Goal: Task Accomplishment & Management: Complete application form

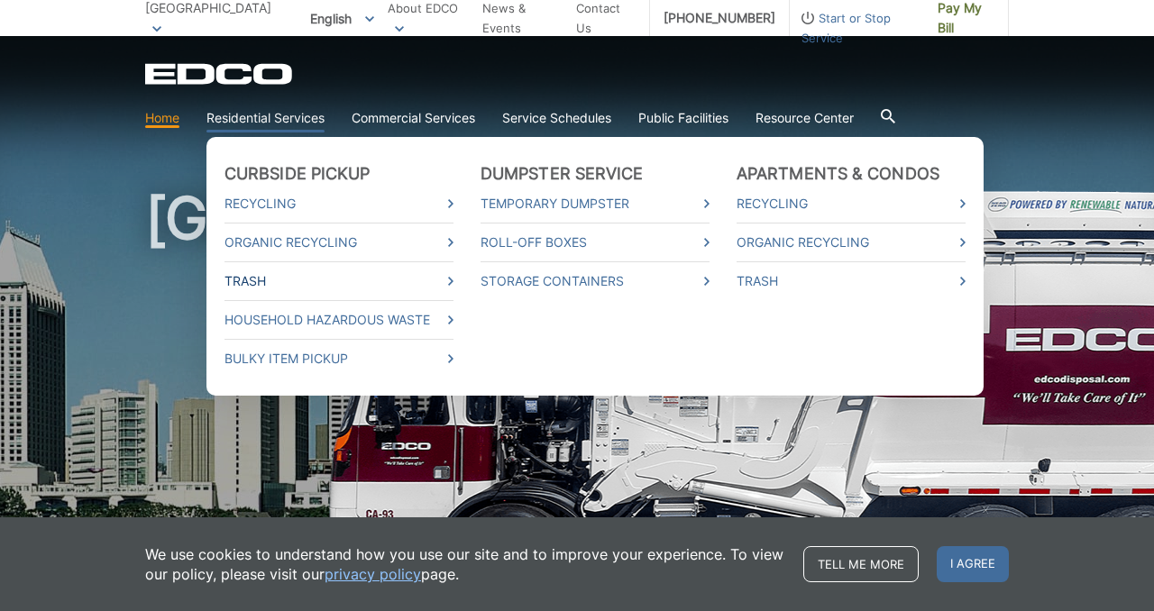
click at [260, 278] on link "Trash" at bounding box center [338, 281] width 229 height 20
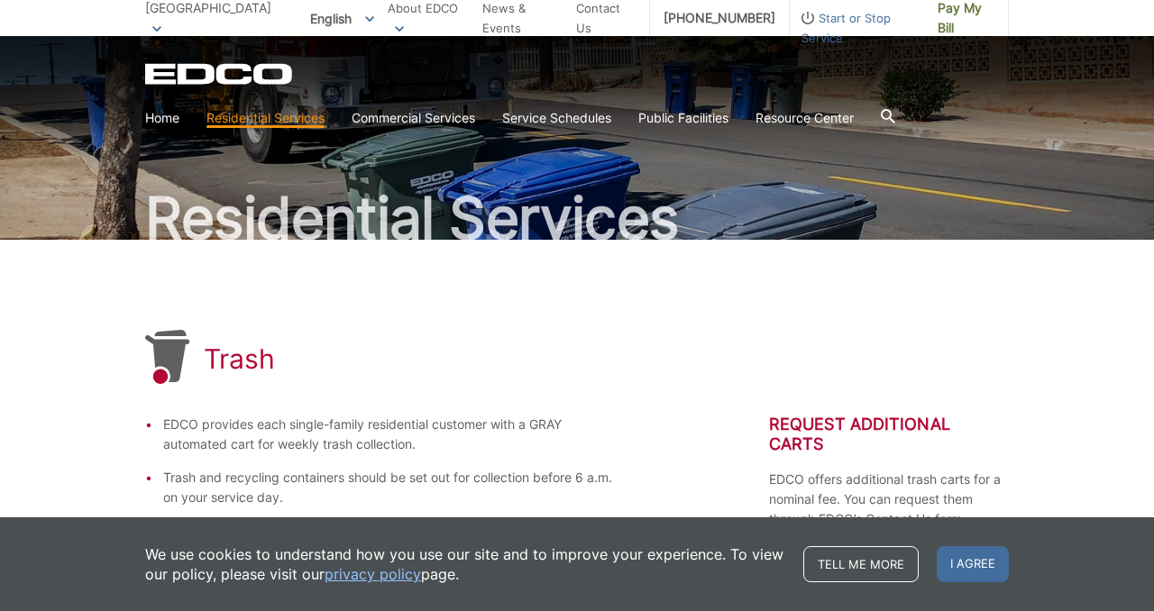
scroll to position [58, 0]
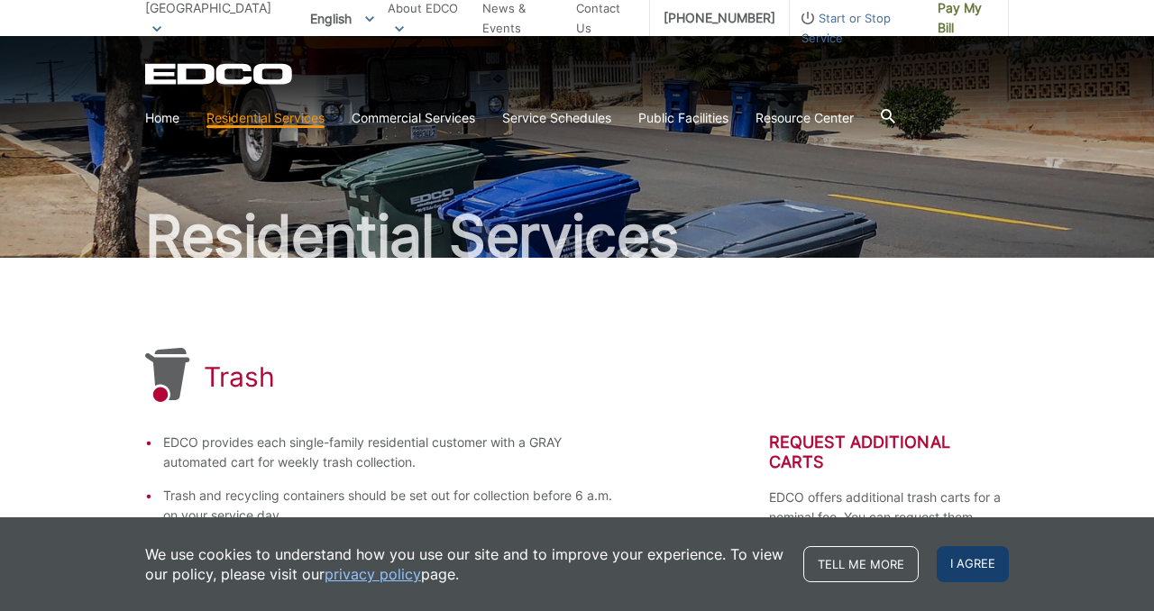
click at [971, 570] on span "I agree" at bounding box center [972, 564] width 72 height 36
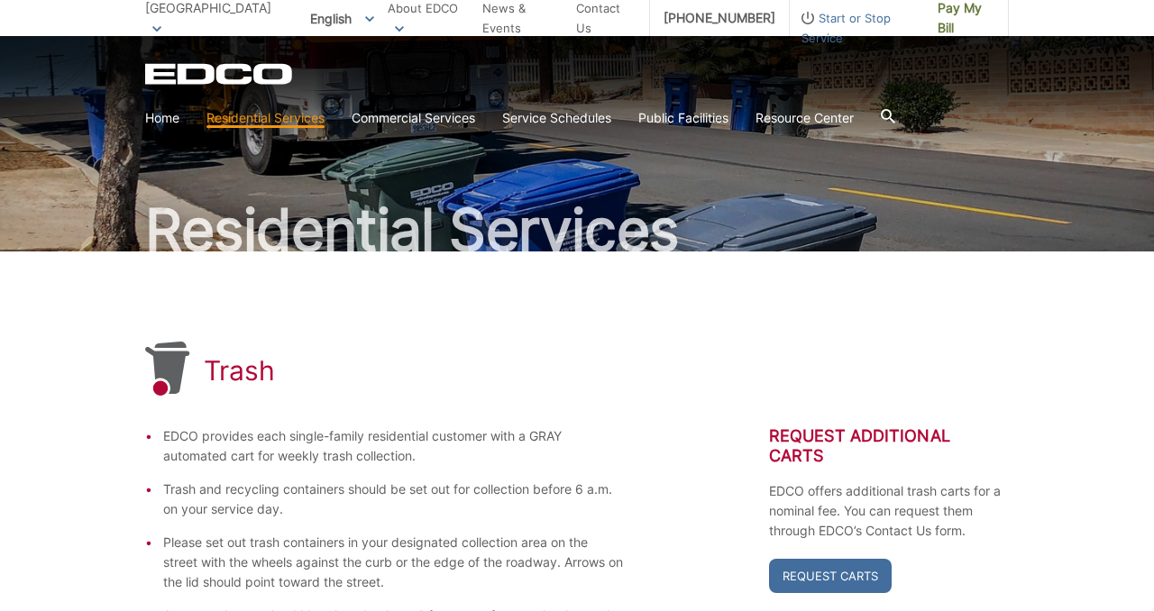
scroll to position [0, 0]
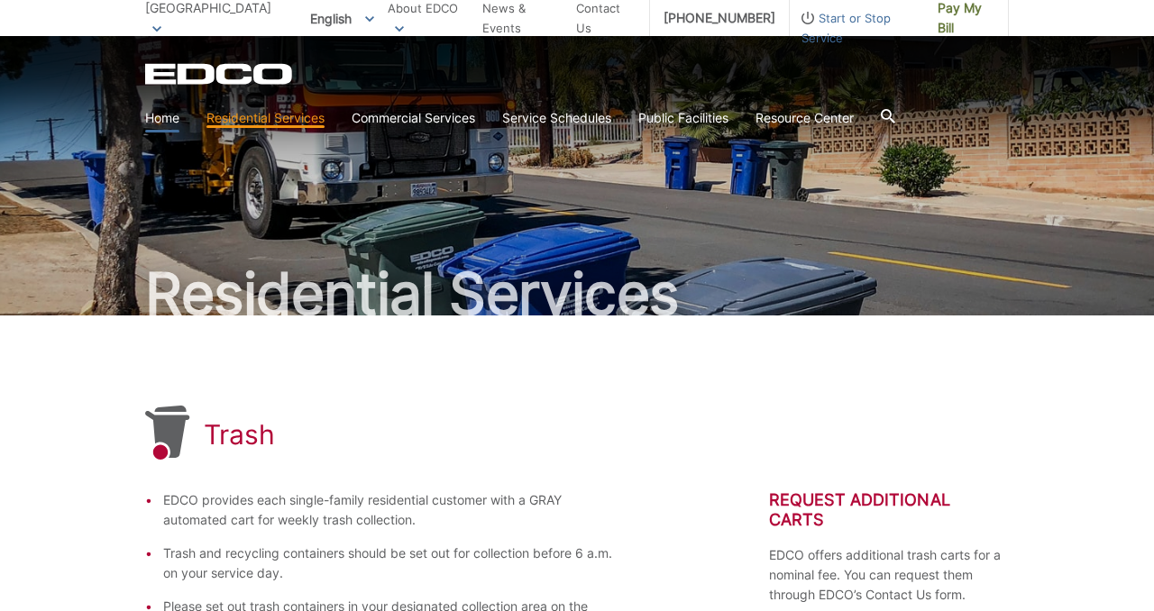
click at [160, 120] on link "Home" at bounding box center [162, 118] width 34 height 20
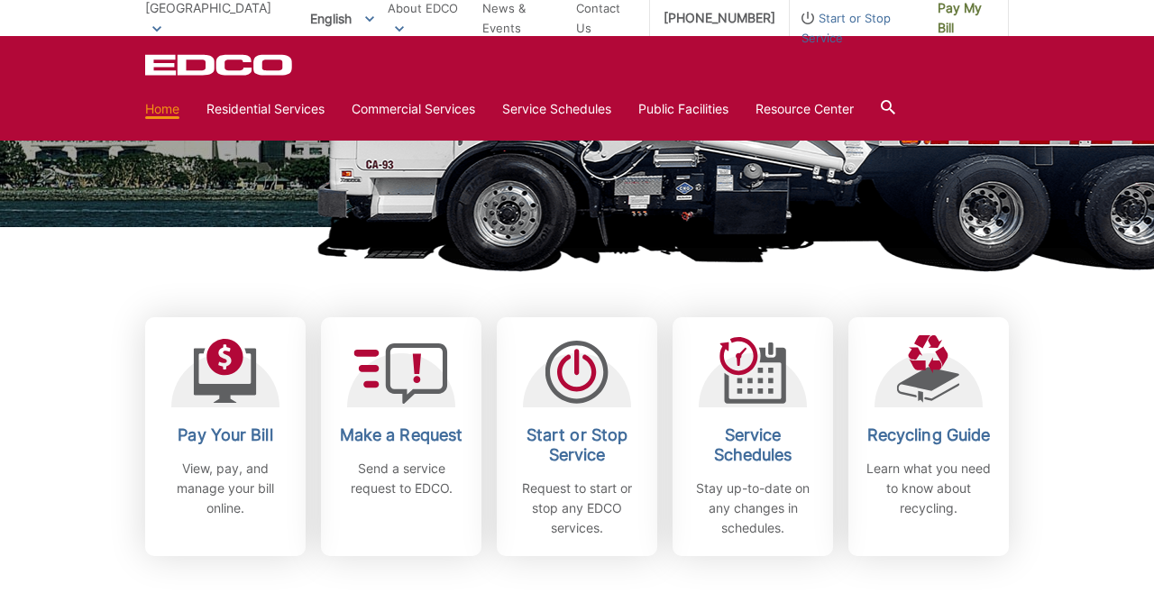
scroll to position [351, 0]
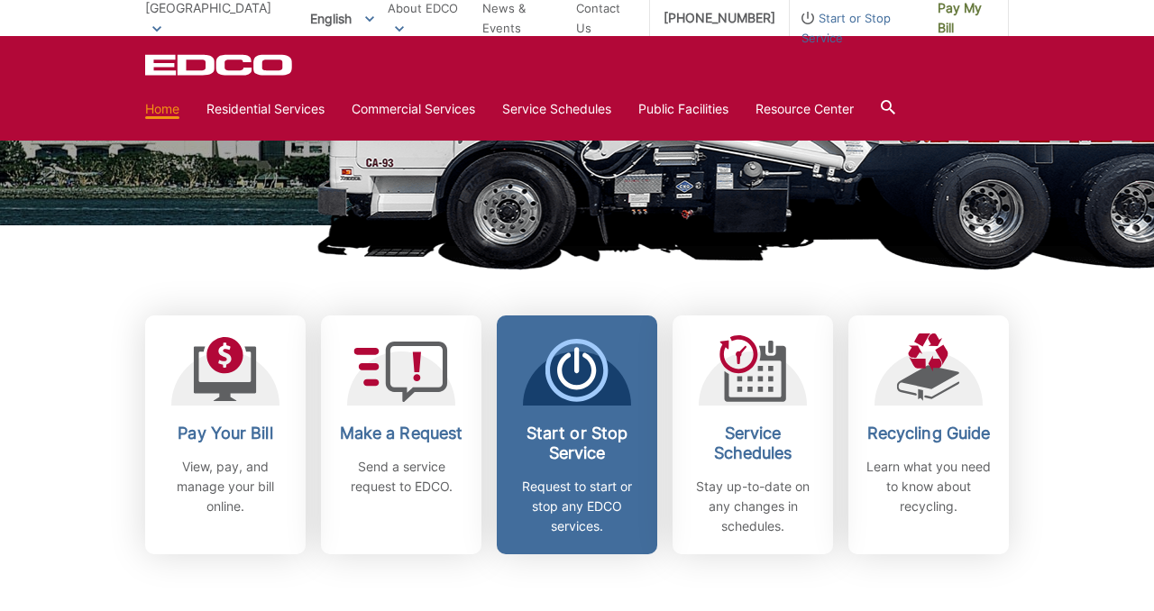
click at [564, 442] on h2 "Start or Stop Service" at bounding box center [576, 444] width 133 height 40
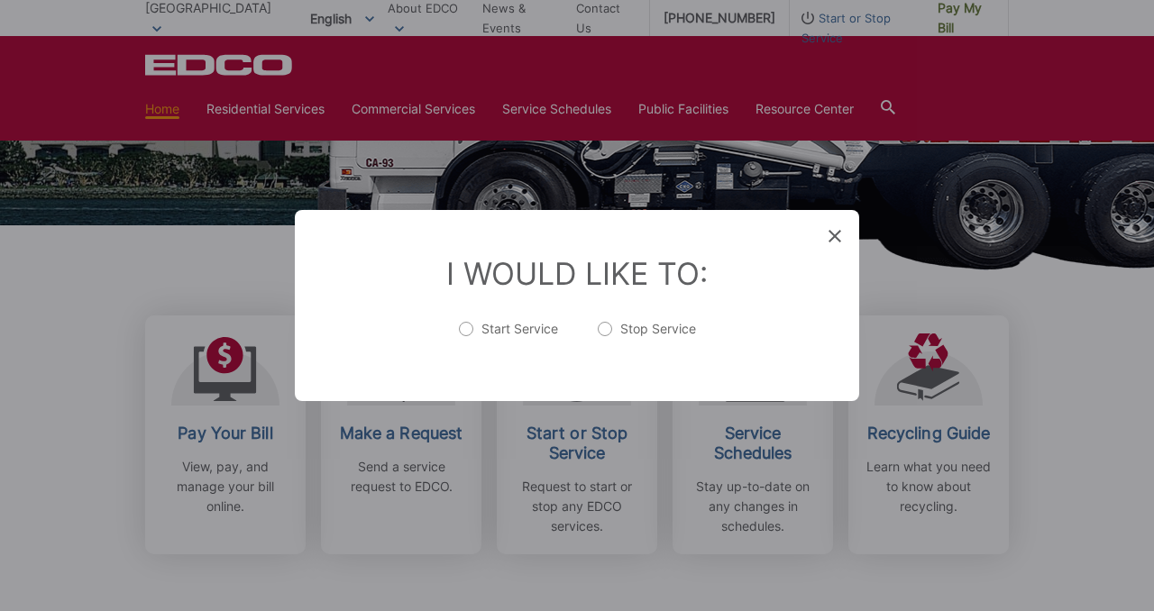
click at [465, 330] on label "Start Service" at bounding box center [508, 338] width 99 height 36
radio input "true"
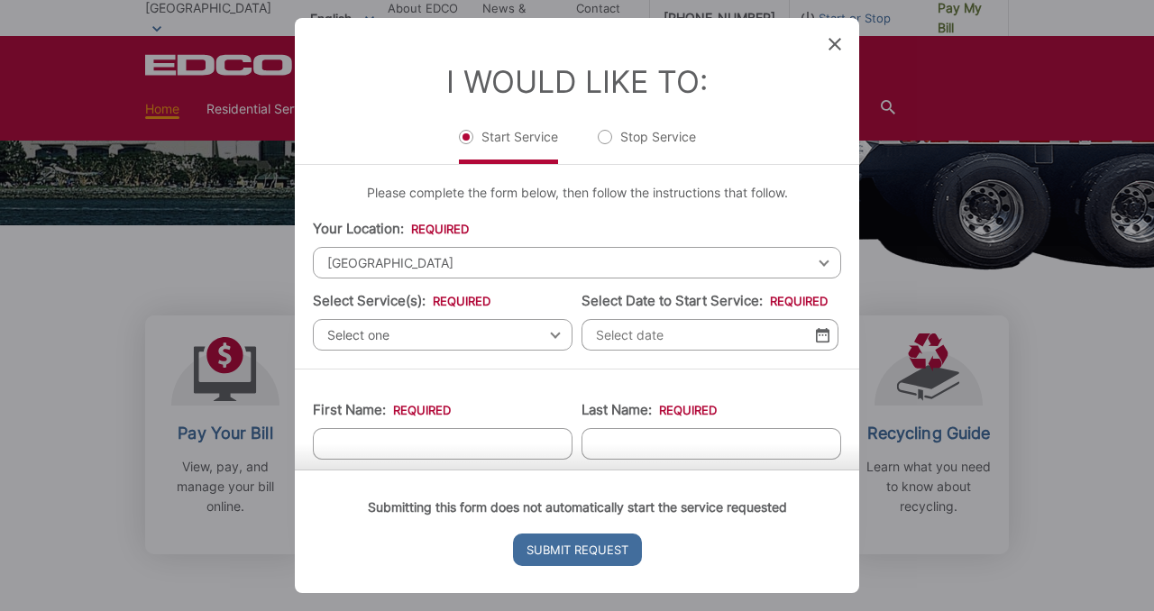
click at [440, 258] on span "[GEOGRAPHIC_DATA]" at bounding box center [577, 263] width 528 height 32
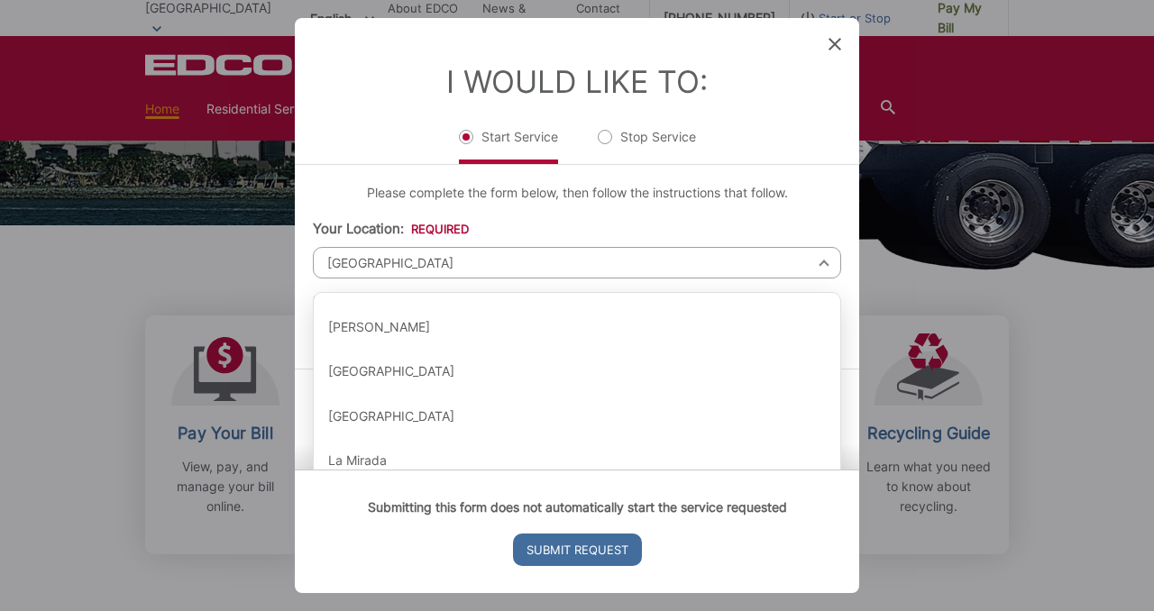
scroll to position [1065, 0]
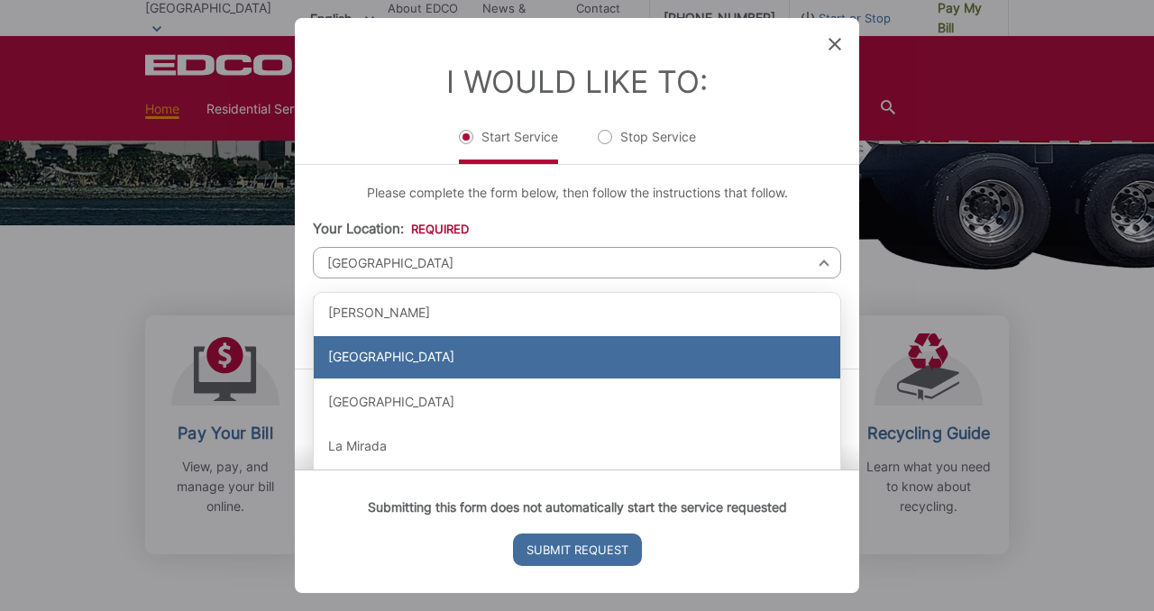
click at [493, 362] on div "[GEOGRAPHIC_DATA]" at bounding box center [577, 357] width 526 height 43
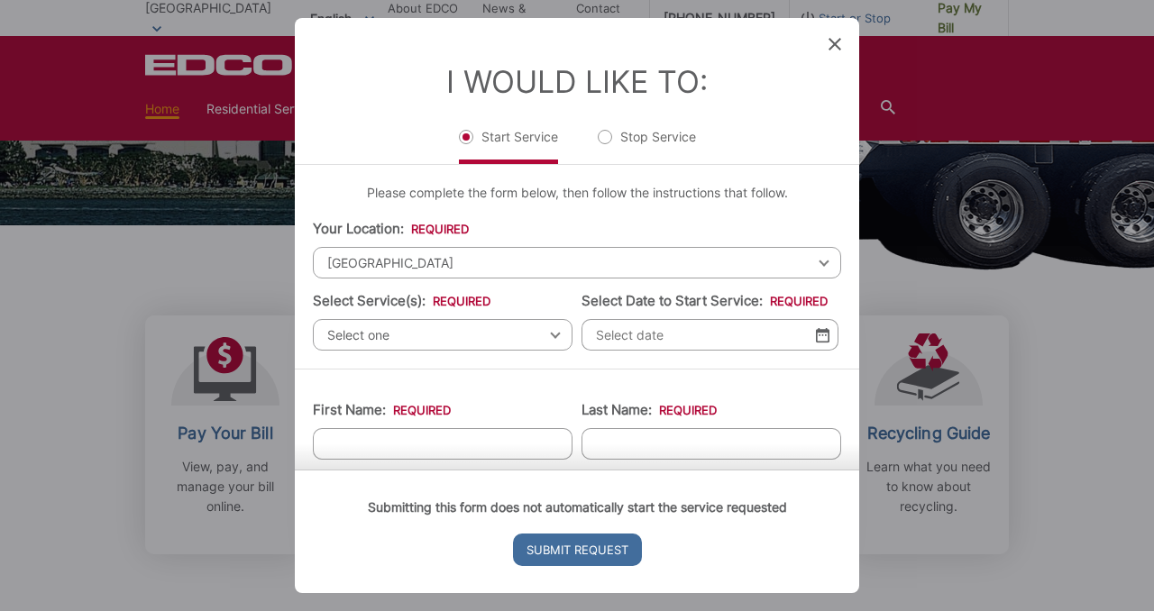
click at [479, 334] on span "Select one" at bounding box center [443, 335] width 260 height 32
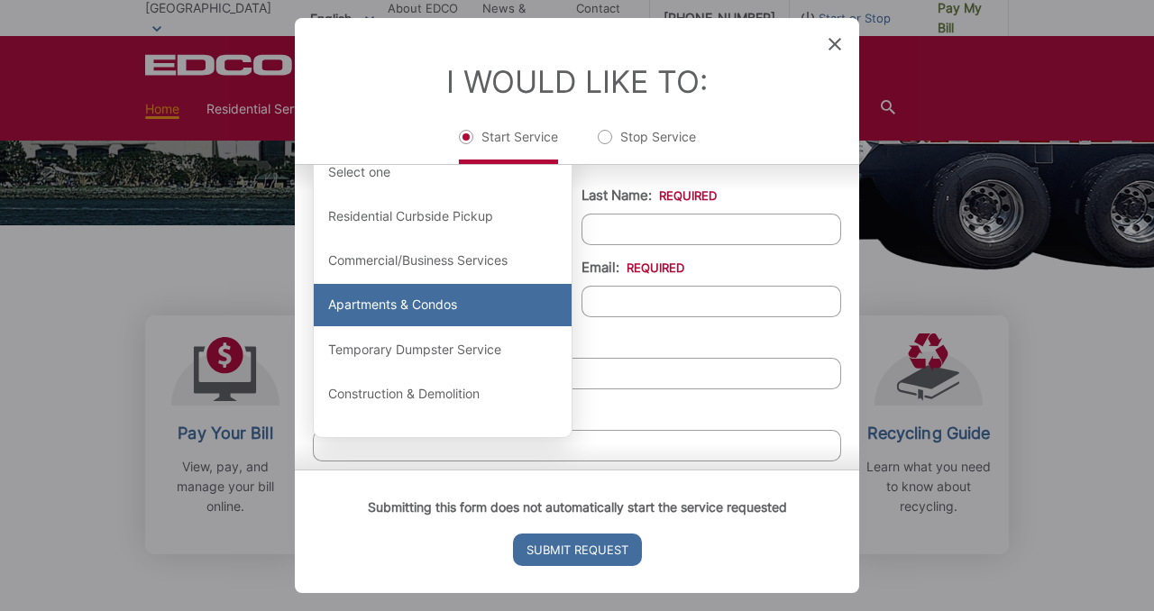
scroll to position [198, 0]
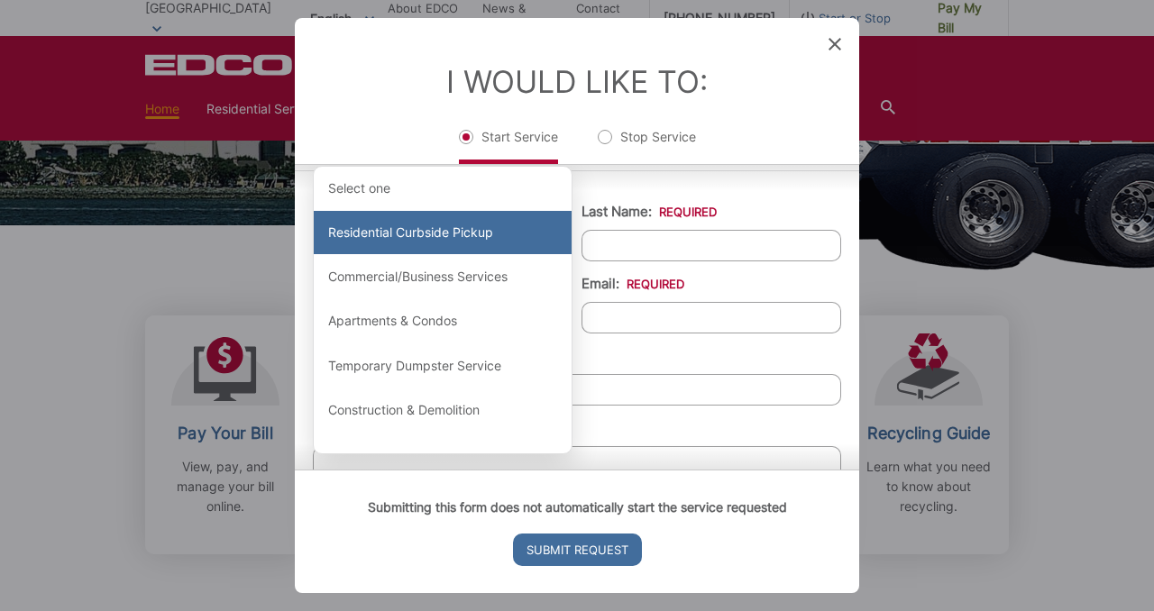
click at [497, 243] on div "Residential Curbside Pickup" at bounding box center [443, 232] width 258 height 43
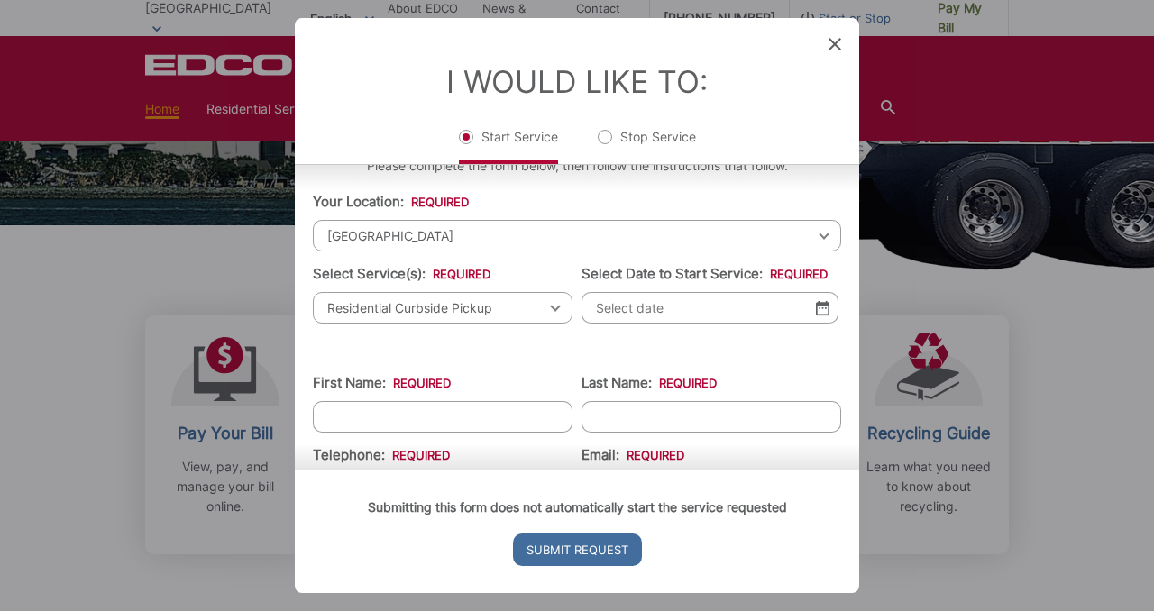
scroll to position [21, 0]
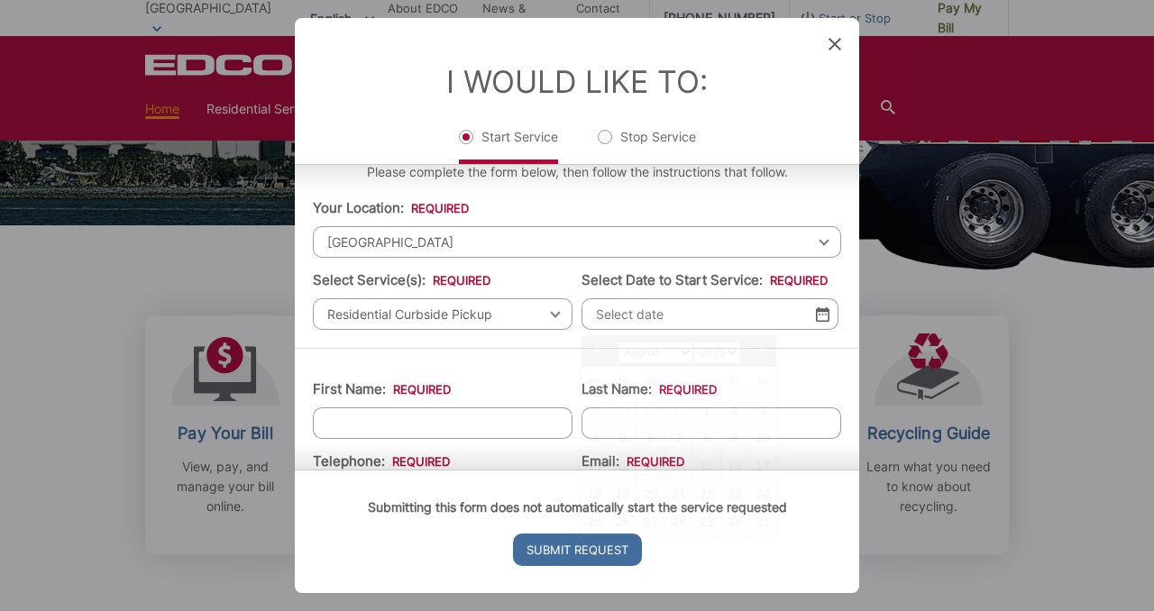
click at [629, 315] on input "Select Date to Start Service: *" at bounding box center [709, 314] width 257 height 32
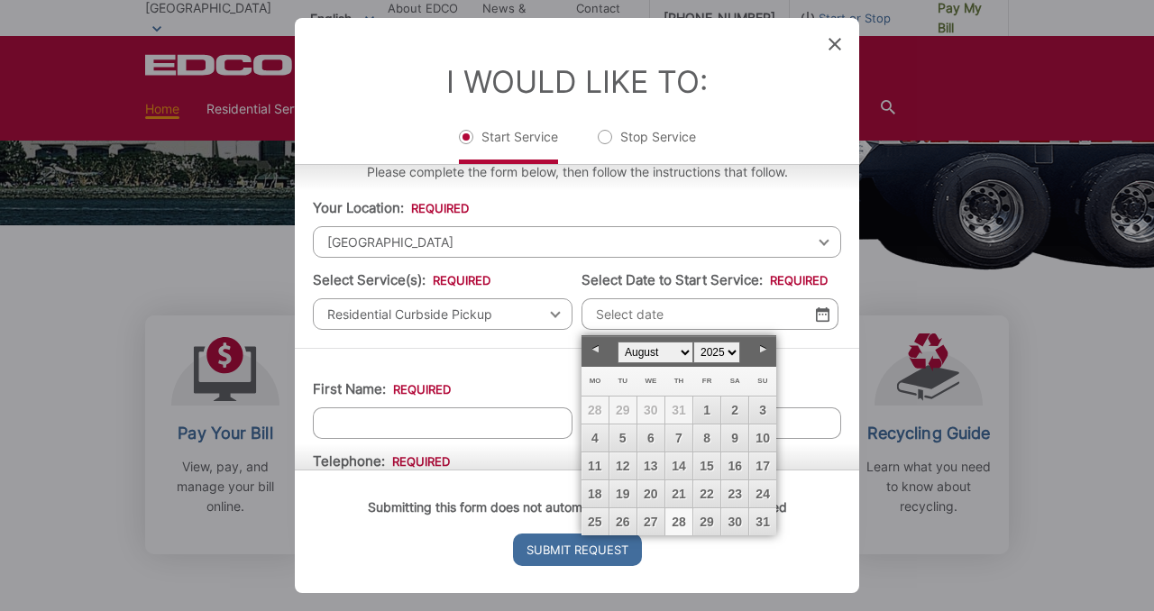
click at [762, 351] on link "Next" at bounding box center [762, 349] width 27 height 27
click at [625, 409] on link "2" at bounding box center [622, 410] width 27 height 27
type input "[DATE]"
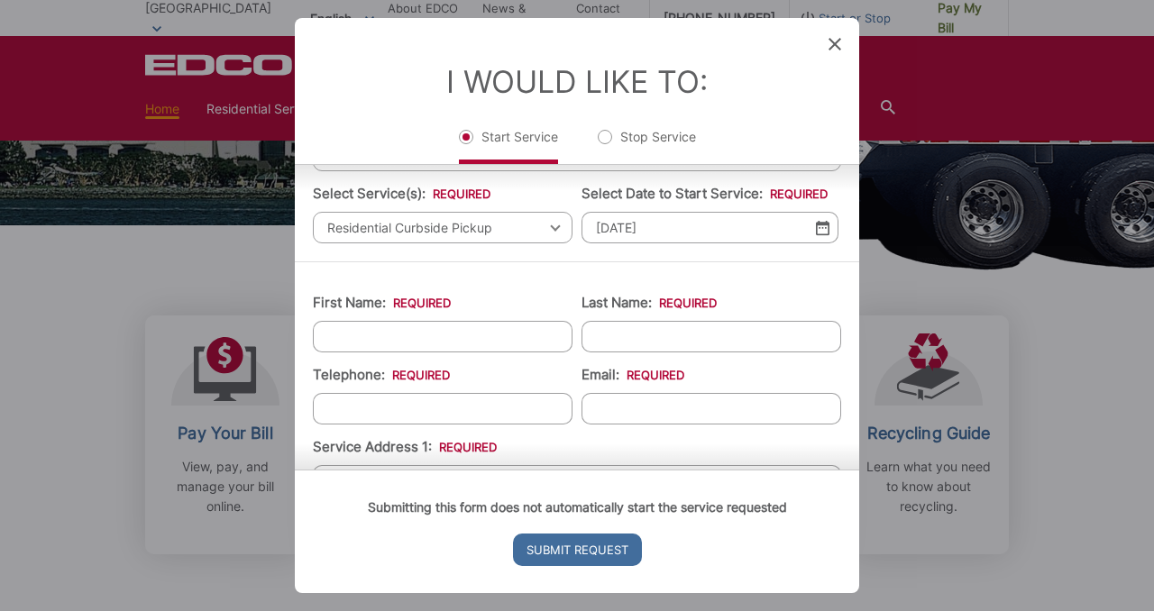
scroll to position [109, 0]
click at [529, 334] on input "First Name: *" at bounding box center [443, 335] width 260 height 32
type input "[PERSON_NAME]"
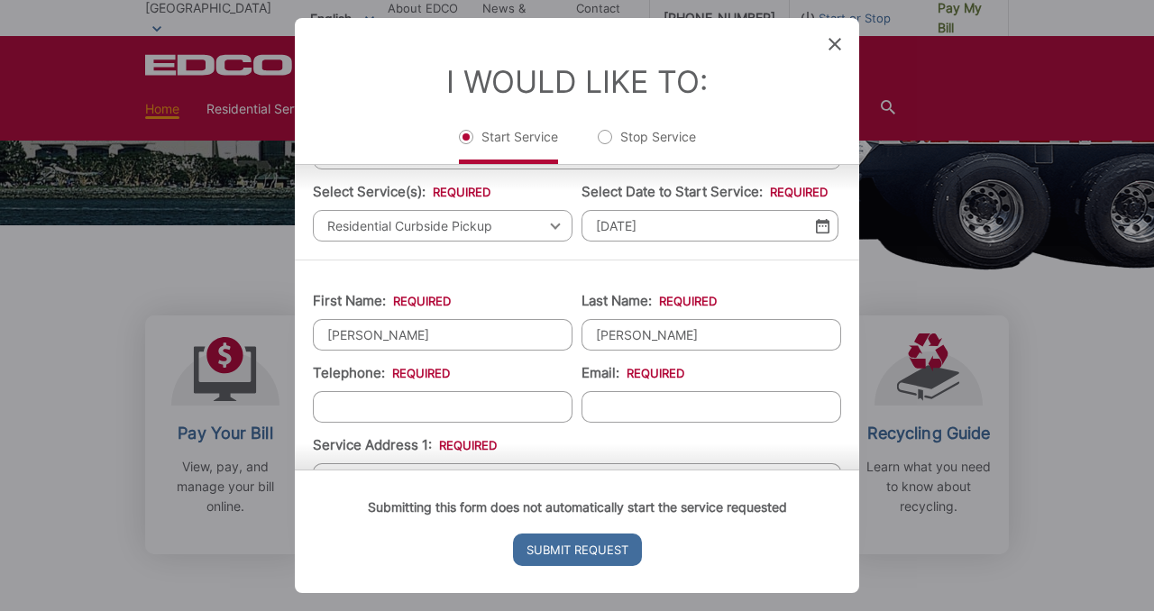
type input "[PERSON_NAME]"
type input "[PHONE_NUMBER]"
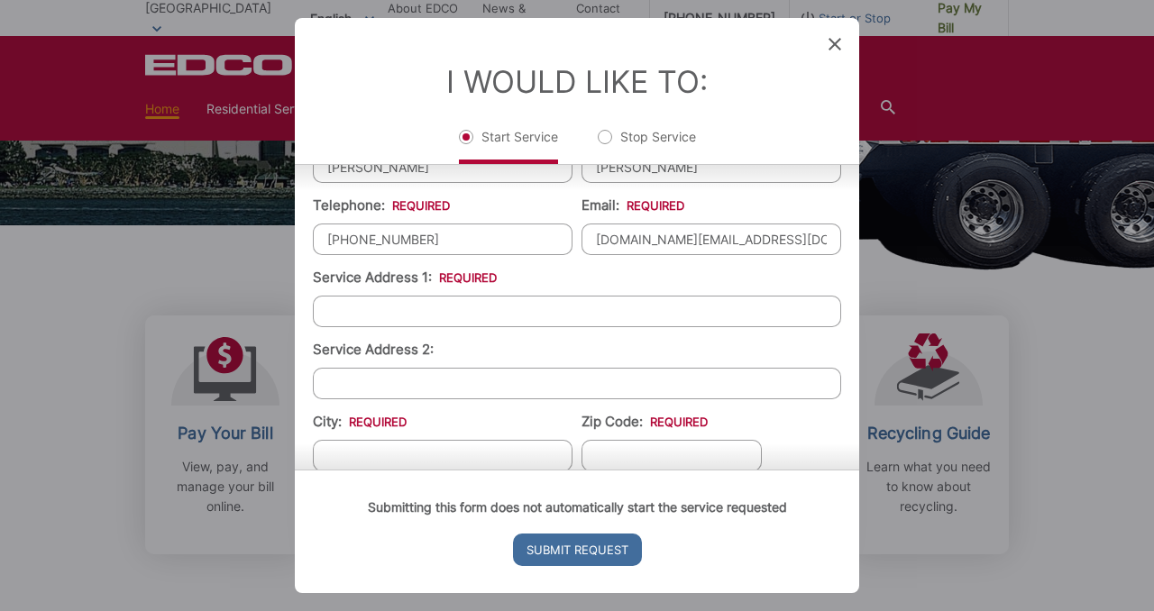
scroll to position [287, 0]
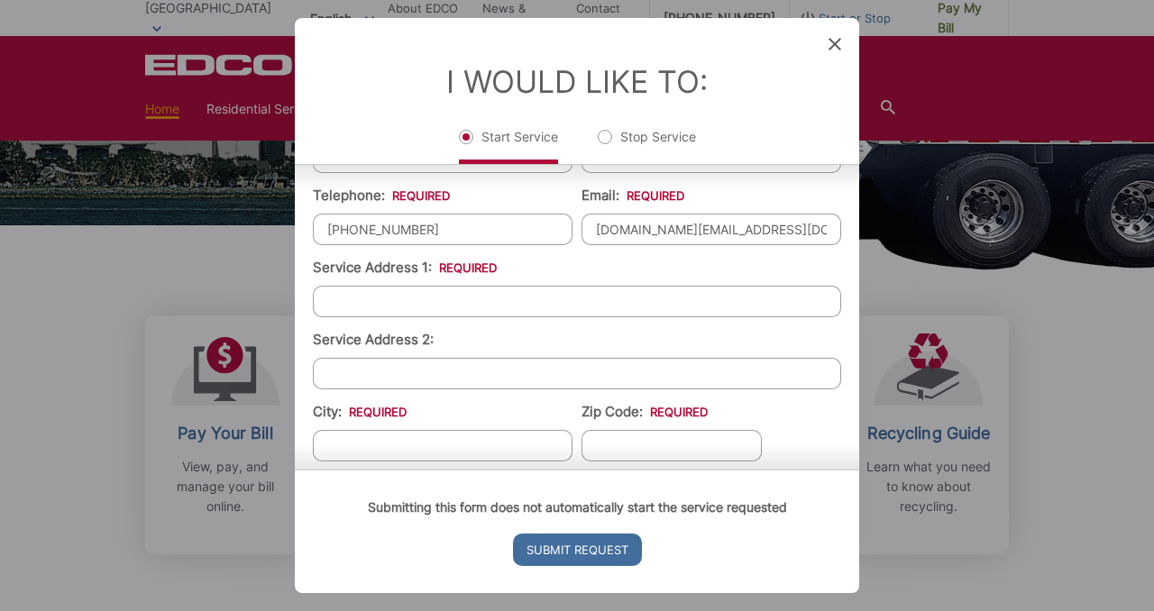
type input "[DOMAIN_NAME][EMAIL_ADDRESS][DOMAIN_NAME]"
click at [538, 308] on input "Service Address 1: *" at bounding box center [577, 302] width 528 height 32
type input "[STREET_ADDRESS]"
type input "La Mesa"
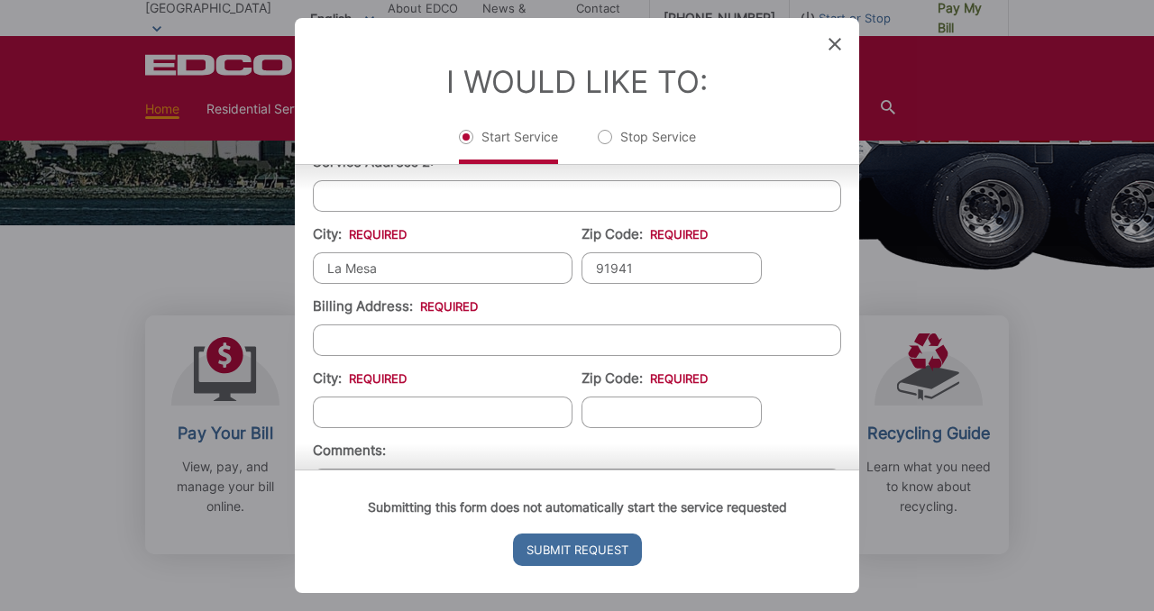
scroll to position [480, 0]
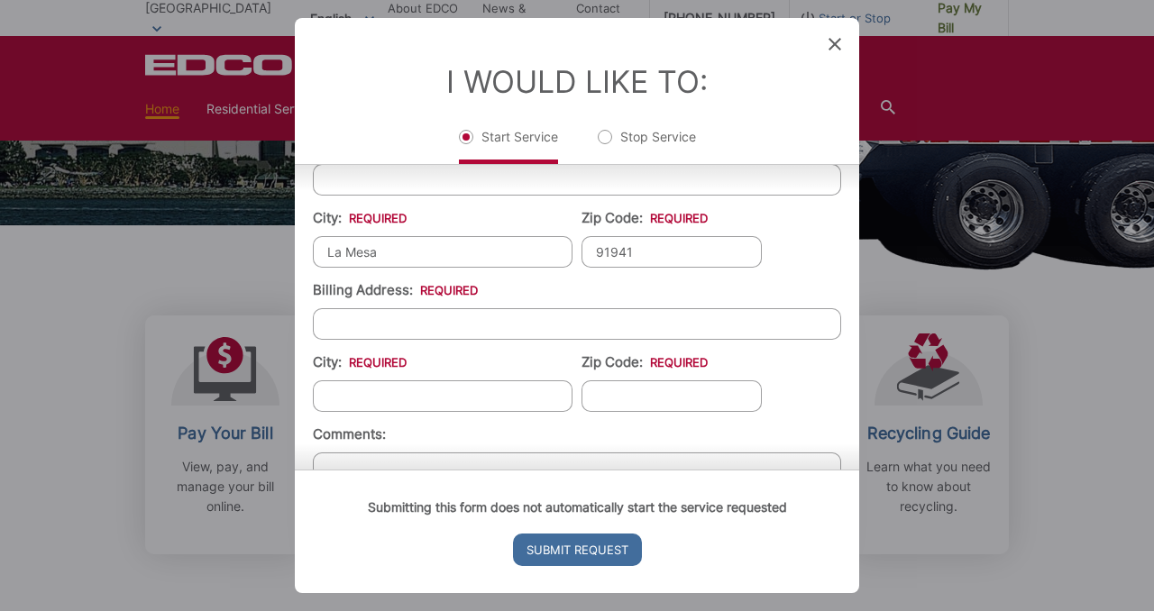
type input "91941"
click at [548, 331] on input "Billing Address: *" at bounding box center [577, 324] width 528 height 32
type input "[STREET_ADDRESS]"
type input "La Mesa"
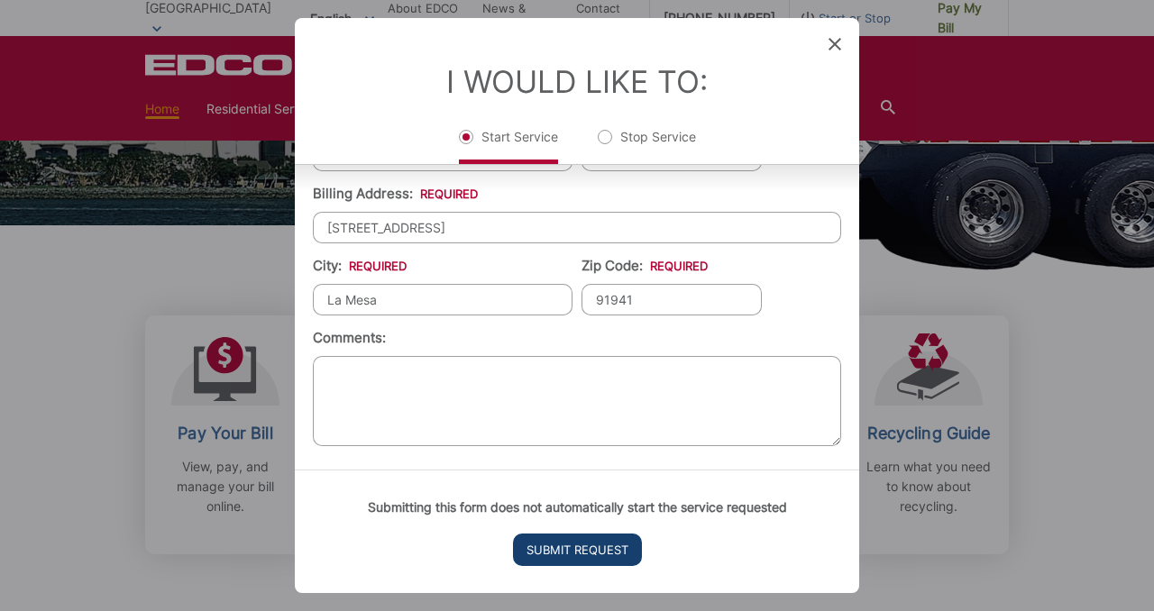
type input "91941"
click at [569, 552] on input "Submit Request" at bounding box center [577, 550] width 129 height 32
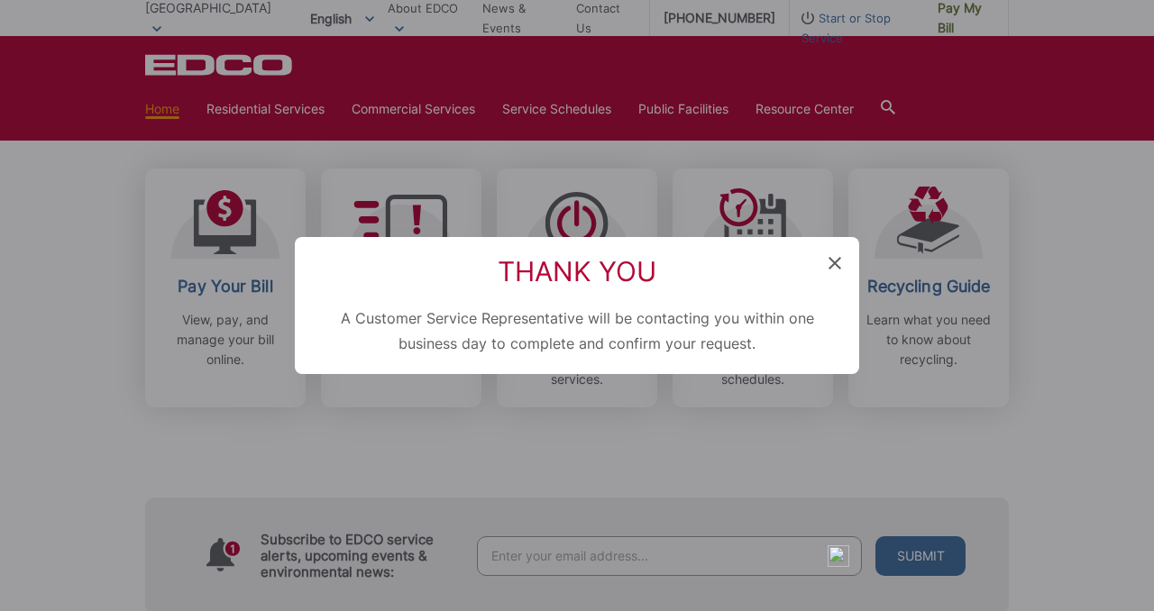
scroll to position [0, 0]
click at [835, 262] on icon at bounding box center [834, 263] width 13 height 13
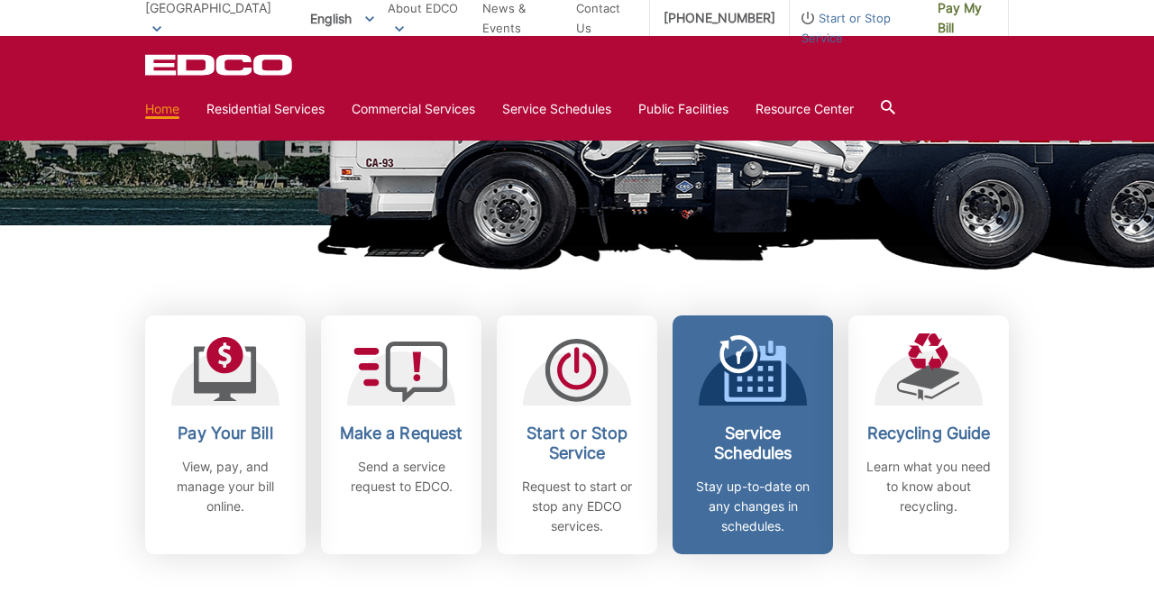
click at [771, 362] on icon at bounding box center [752, 368] width 67 height 67
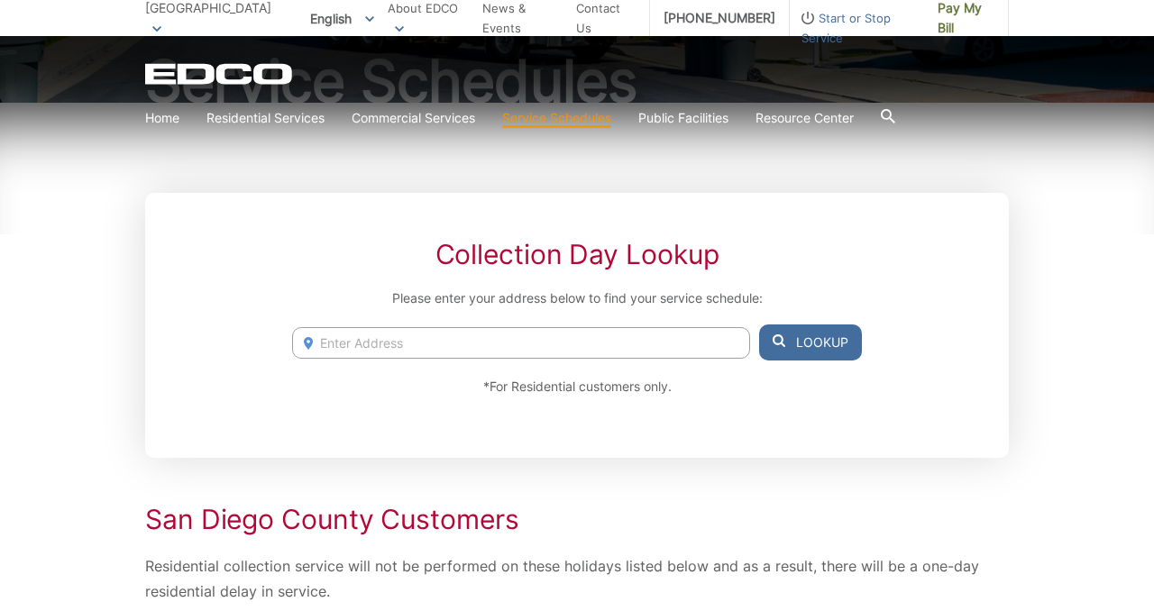
scroll to position [188, 0]
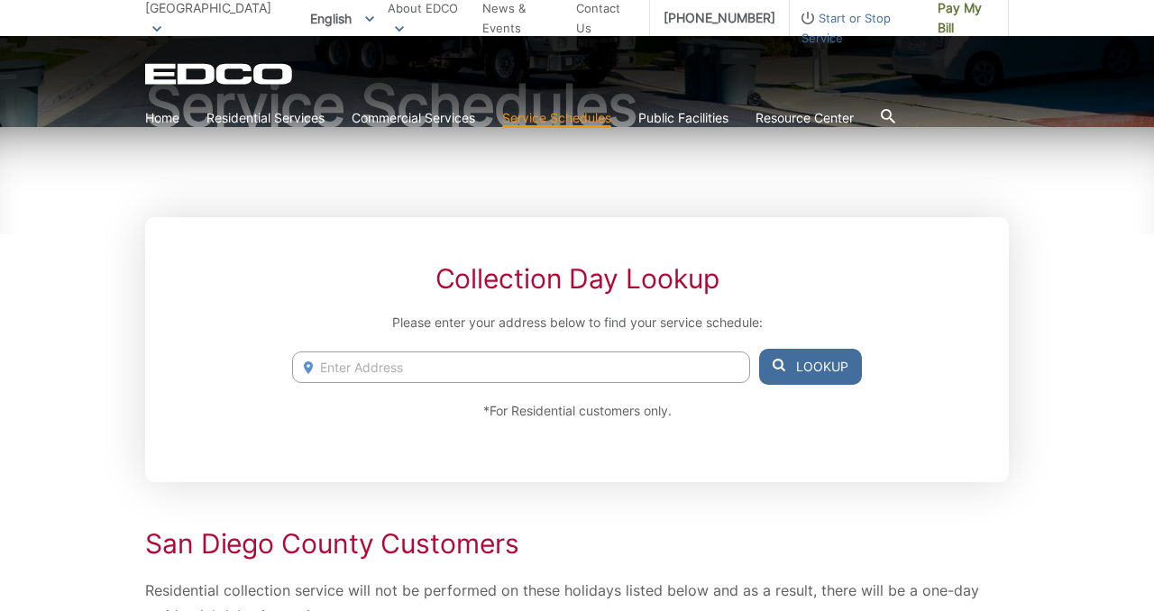
click at [698, 369] on input "Enter Address" at bounding box center [521, 367] width 458 height 32
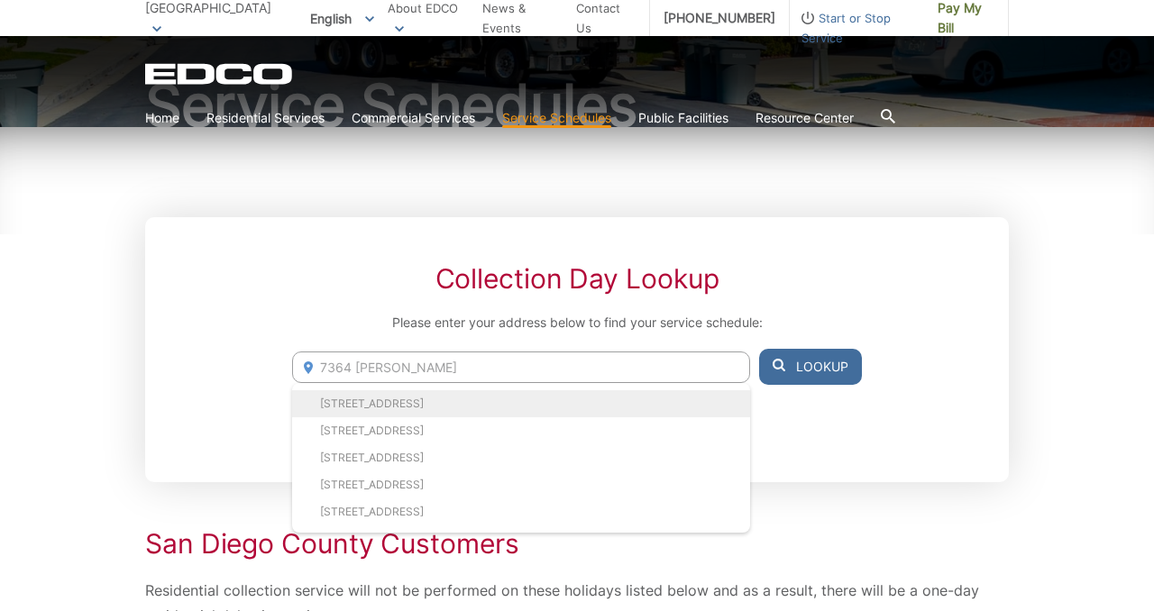
click at [476, 403] on li "7364 Orien Ave, La Mesa, CA, 91941" at bounding box center [521, 403] width 458 height 27
type input "7364 Orien Ave, La Mesa, CA, 91941"
